Goal: Task Accomplishment & Management: Manage account settings

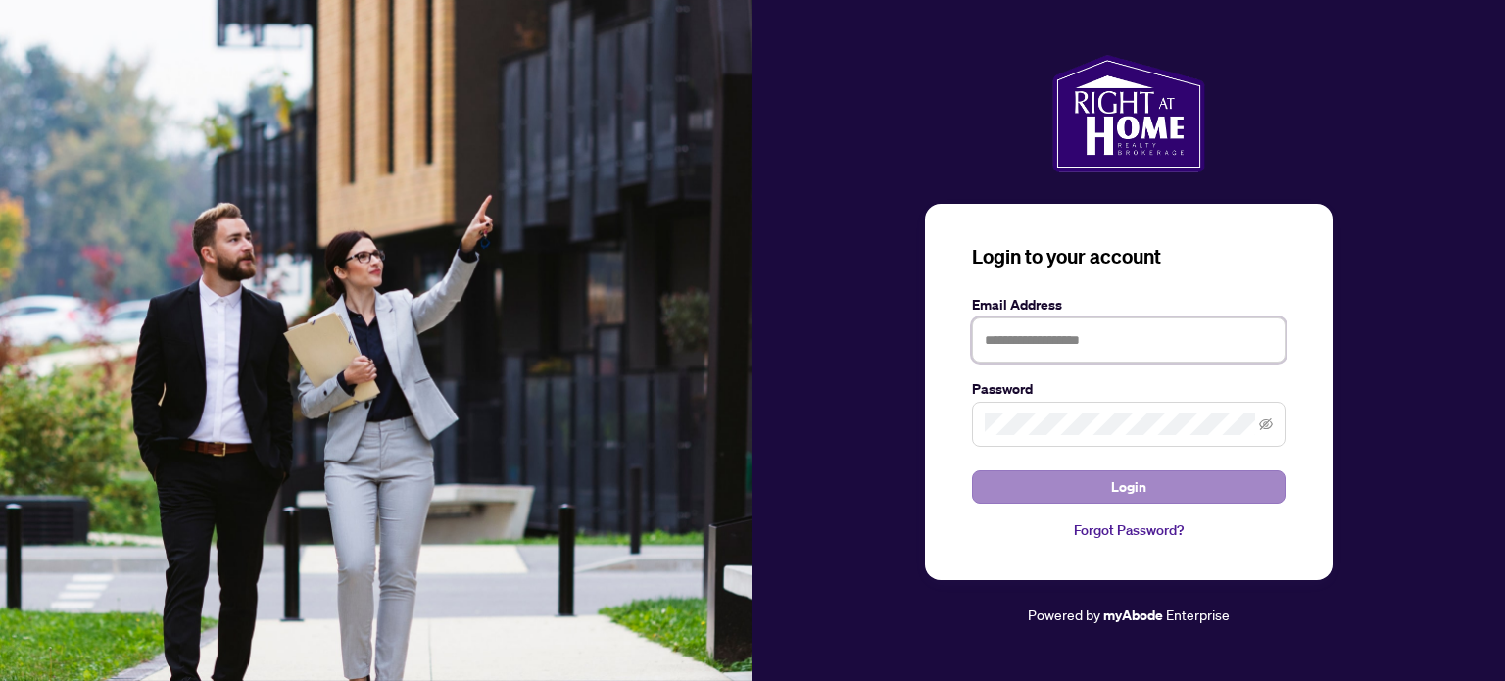
type input "**********"
click at [1160, 481] on button "Login" at bounding box center [1129, 486] width 314 height 33
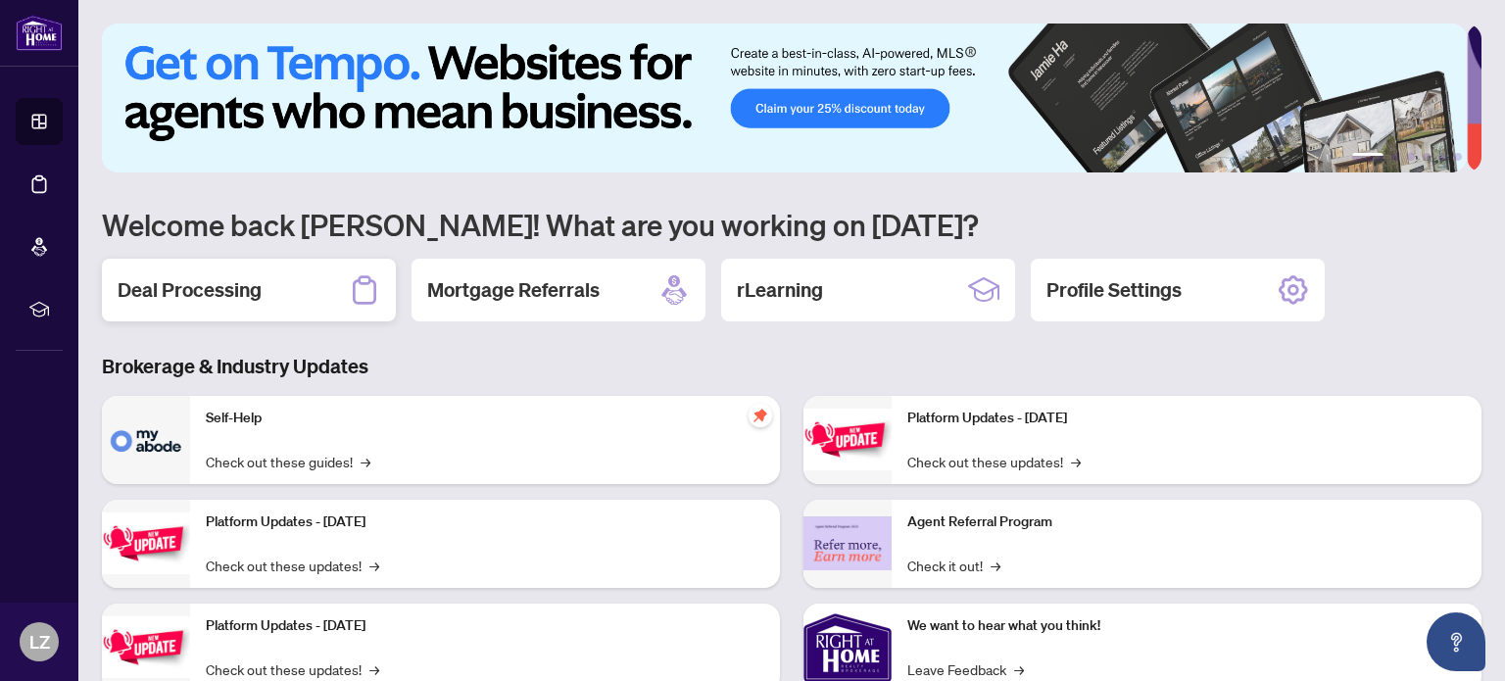
click at [231, 291] on h2 "Deal Processing" at bounding box center [190, 289] width 144 height 27
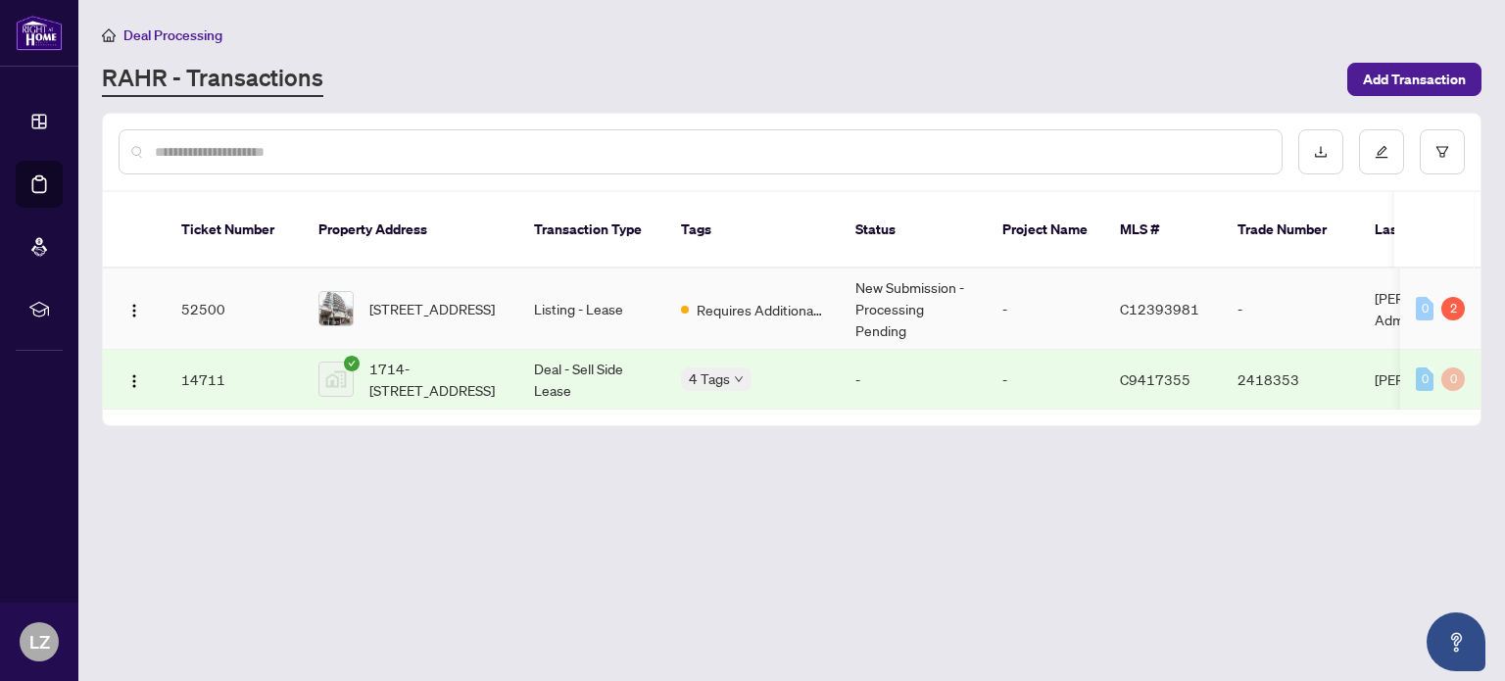
click at [860, 281] on td "New Submission - Processing Pending" at bounding box center [913, 308] width 147 height 81
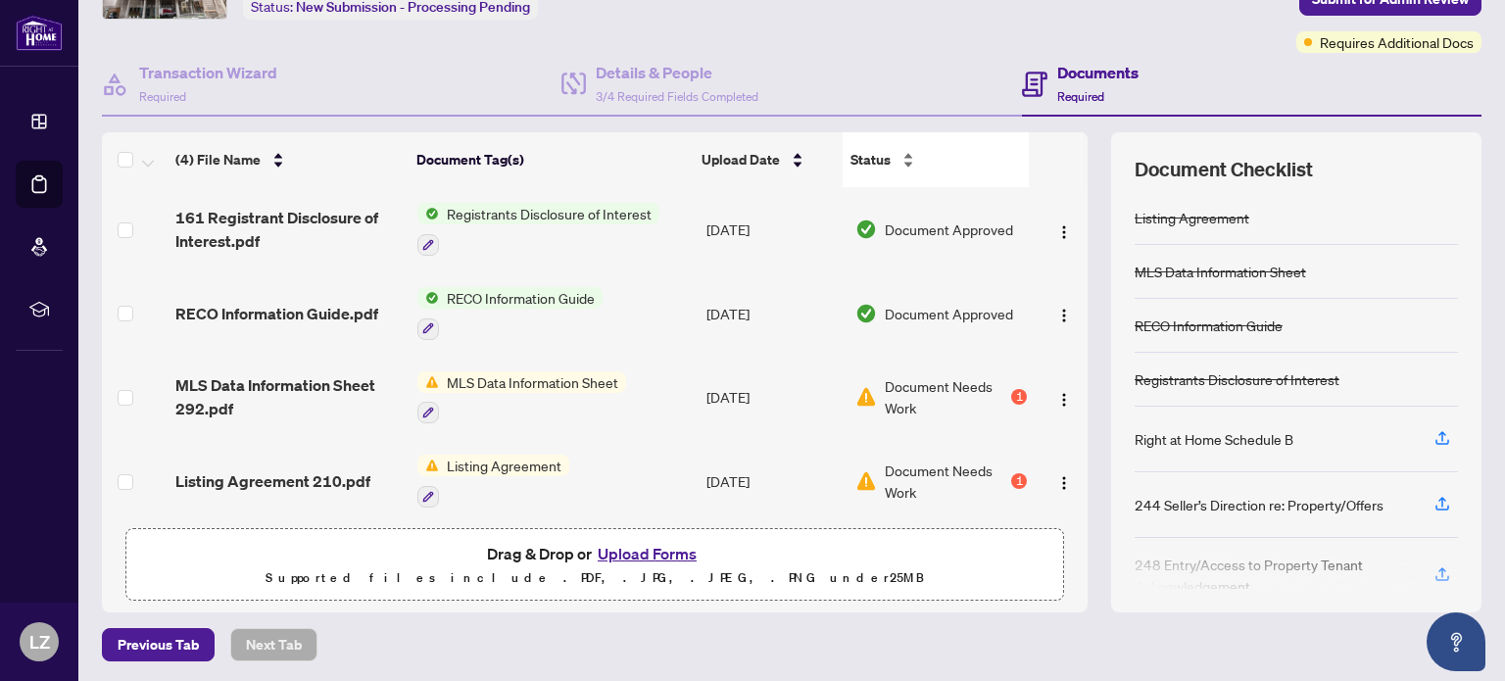
scroll to position [137, 0]
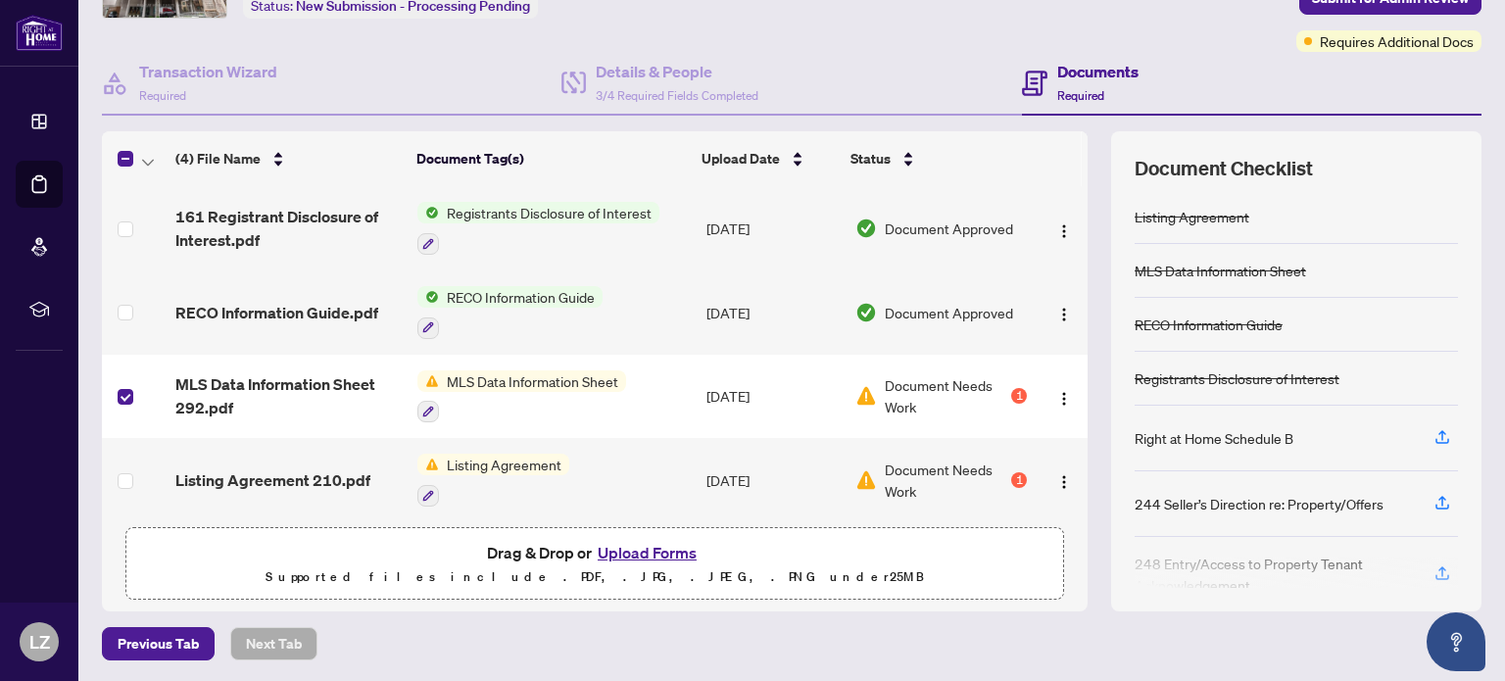
click at [651, 548] on button "Upload Forms" at bounding box center [647, 552] width 111 height 25
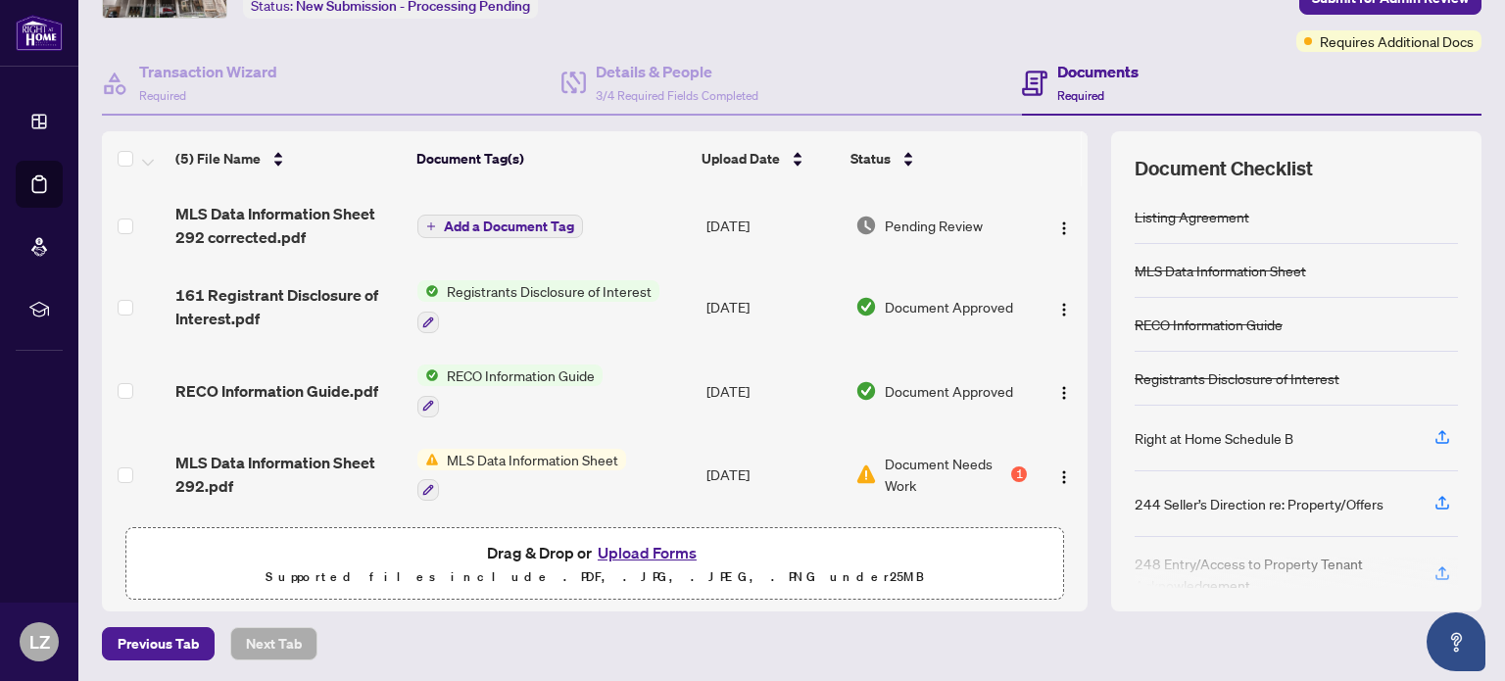
click at [529, 219] on span "Add a Document Tag" at bounding box center [509, 226] width 130 height 14
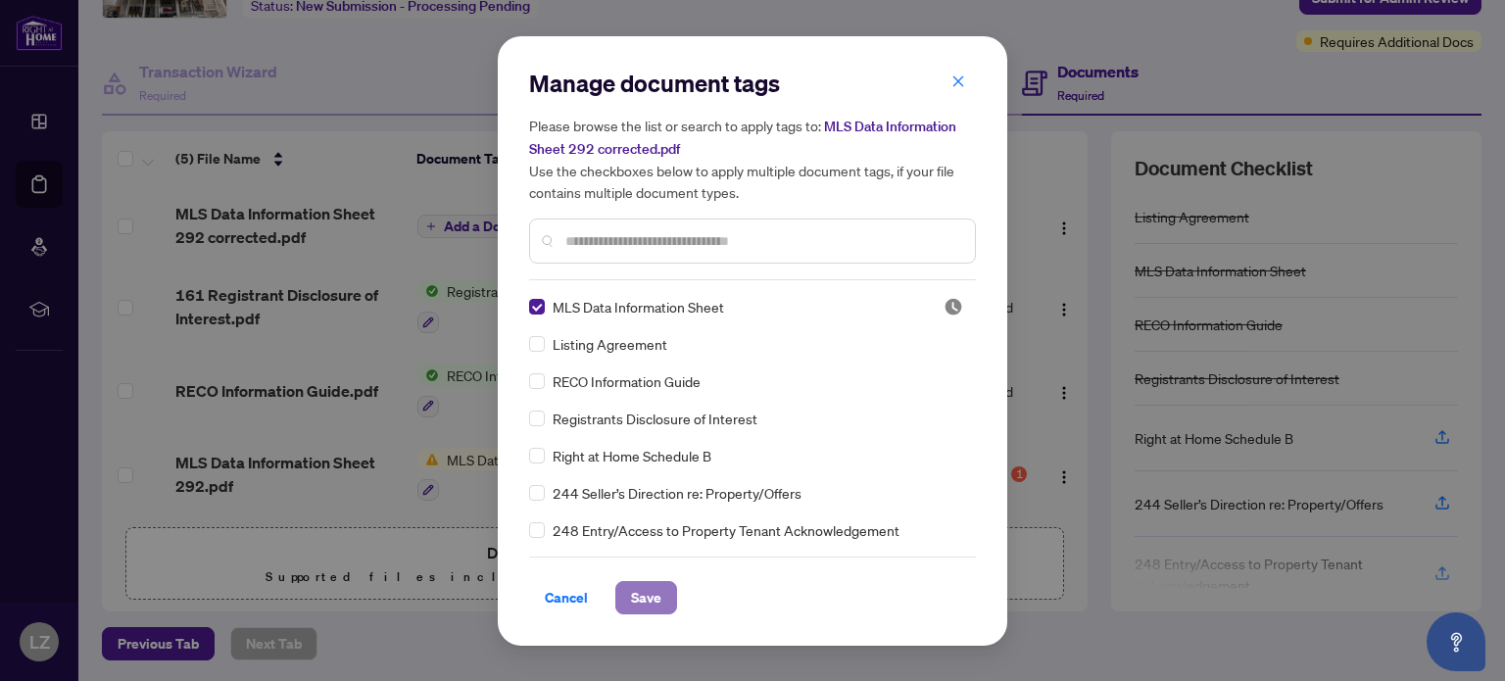
click at [639, 595] on span "Save" at bounding box center [646, 597] width 30 height 31
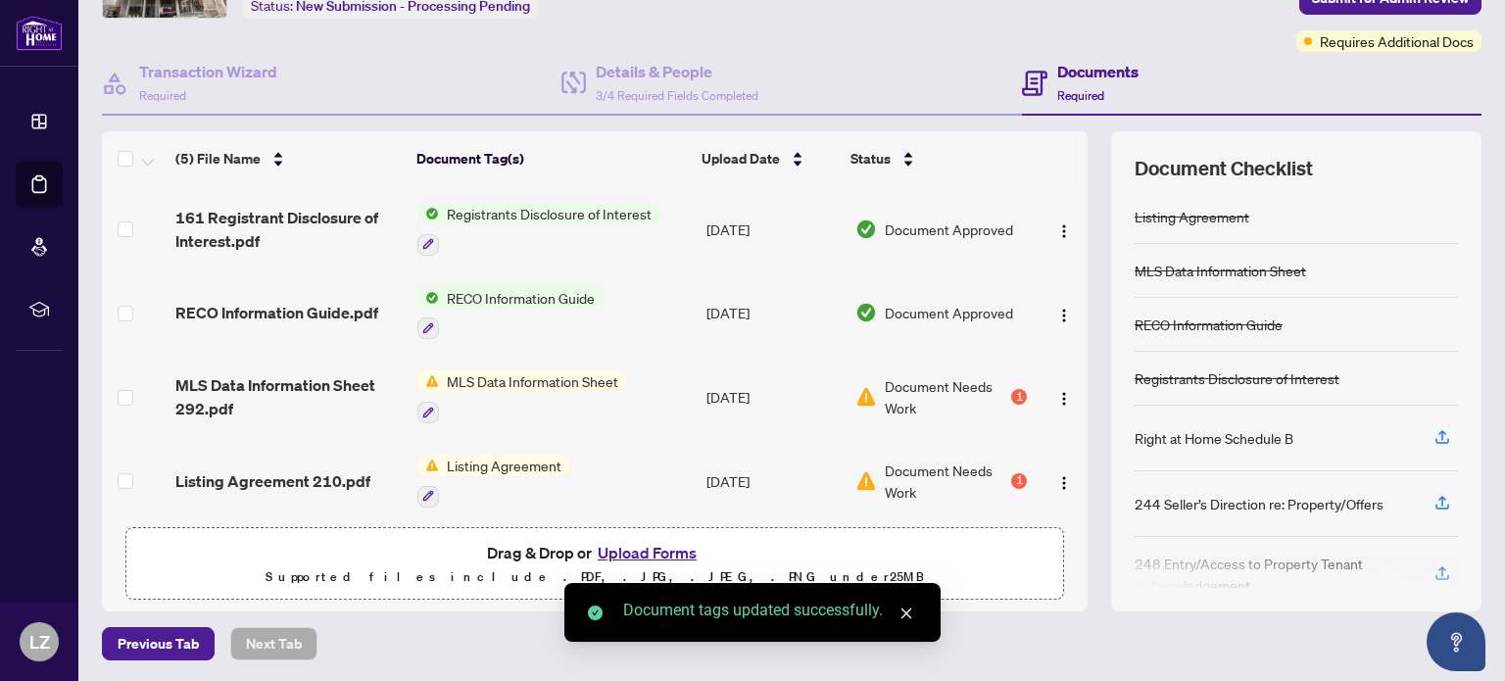
scroll to position [87, 0]
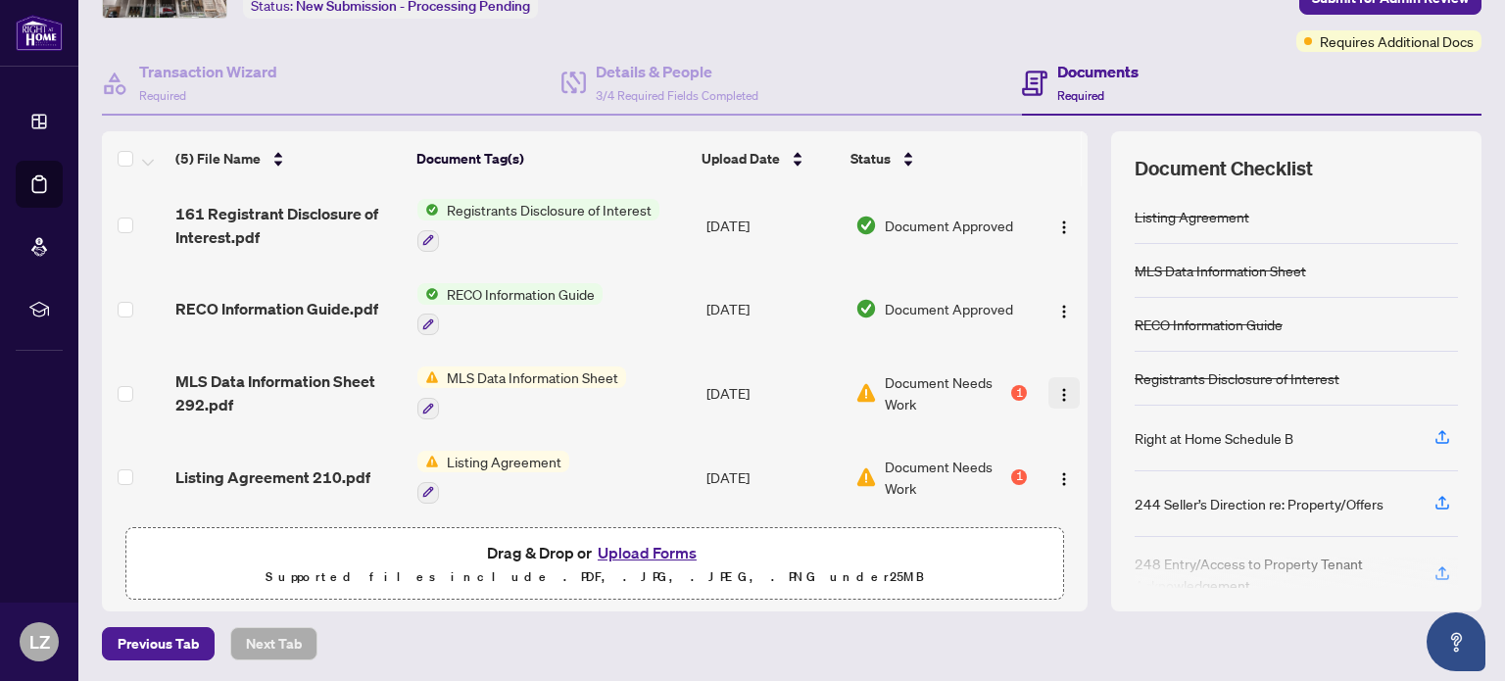
click at [1056, 387] on img "button" at bounding box center [1064, 395] width 16 height 16
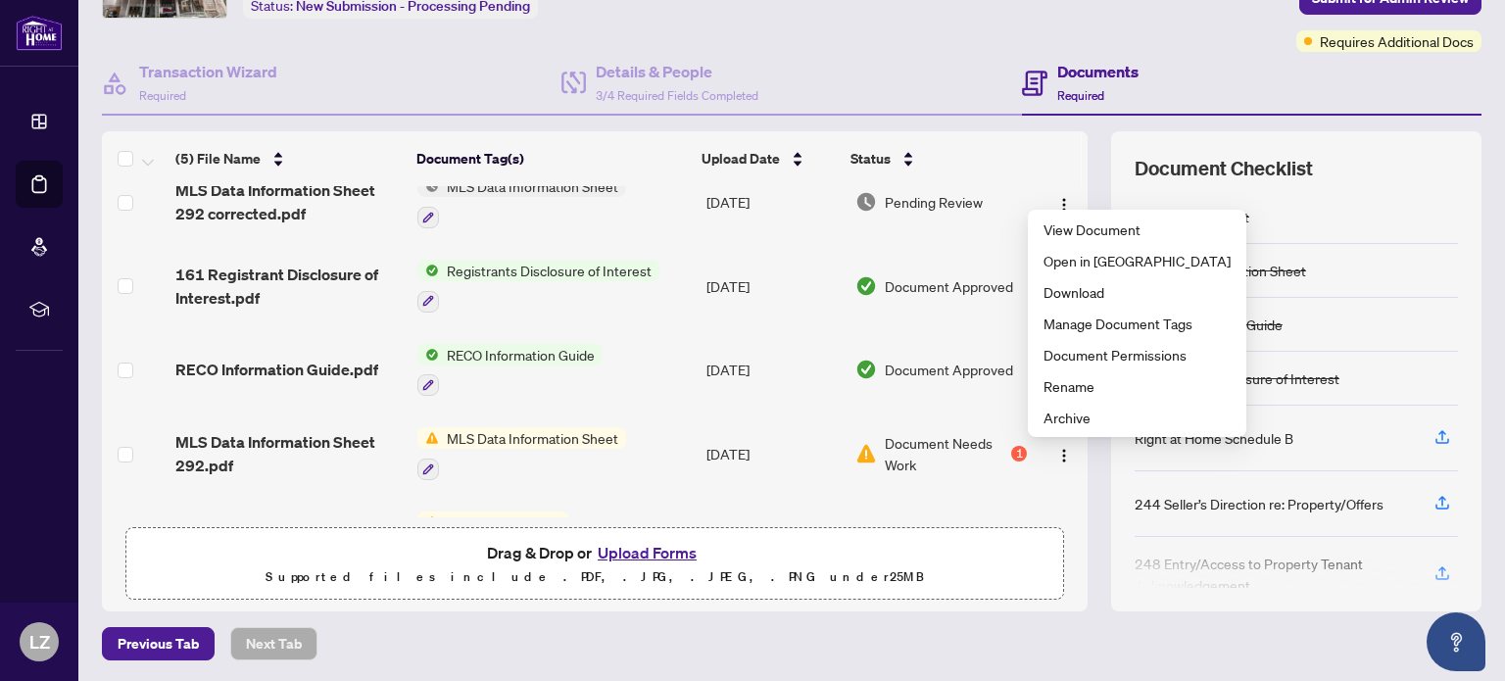
scroll to position [0, 0]
